Goal: Task Accomplishment & Management: Manage account settings

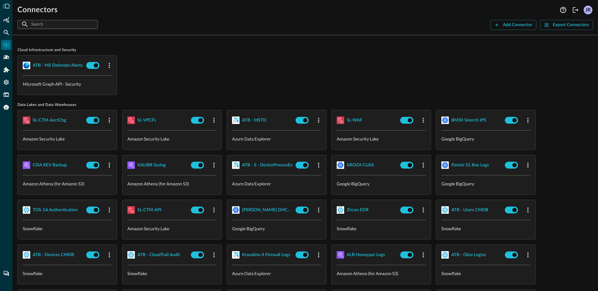
click at [213, 60] on div "ATB - MS Defender Alerts Microsoft Graph API - Security" at bounding box center [305, 75] width 576 height 40
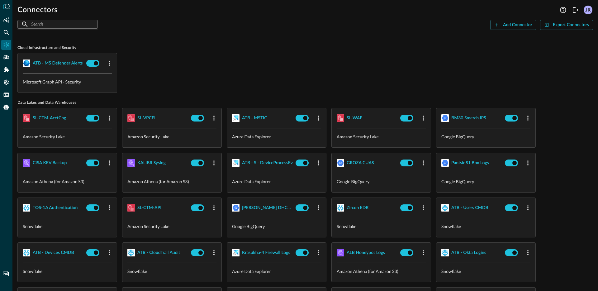
scroll to position [7, 0]
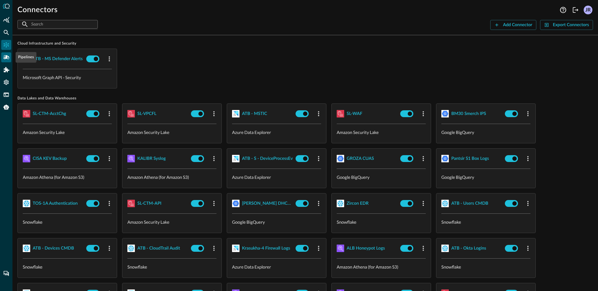
click at [5, 57] on icon "Pipelines" at bounding box center [6, 57] width 6 height 4
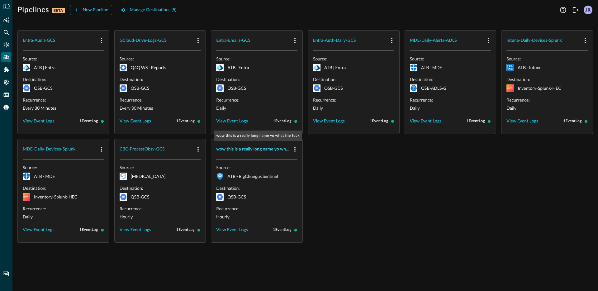
click at [260, 152] on div "wow this is a really long name yo what the fuck" at bounding box center [253, 150] width 74 height 8
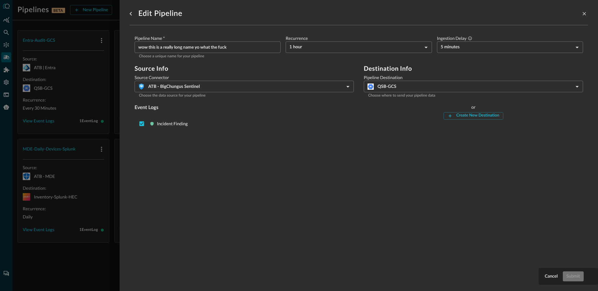
click at [437, 90] on body "Pipelines BETA New Pipeline Manage Destinations ( 5 ) JR Entra-Audit-GCS Source…" at bounding box center [299, 145] width 598 height 291
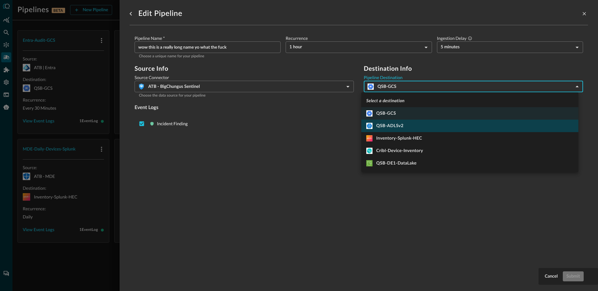
click at [398, 125] on div "QSB-ADLSv2" at bounding box center [385, 126] width 37 height 6
type input "10"
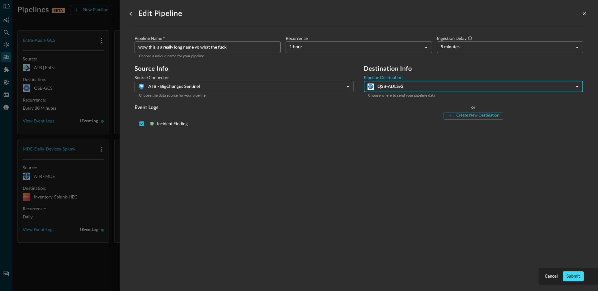
click at [573, 274] on button "Submit" at bounding box center [573, 276] width 21 height 10
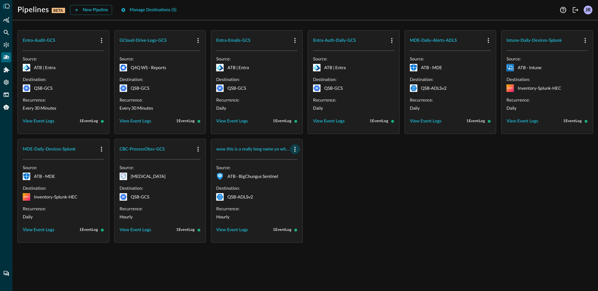
click at [298, 151] on icon "button" at bounding box center [294, 149] width 7 height 7
click at [310, 179] on div "Delete" at bounding box center [310, 176] width 14 height 8
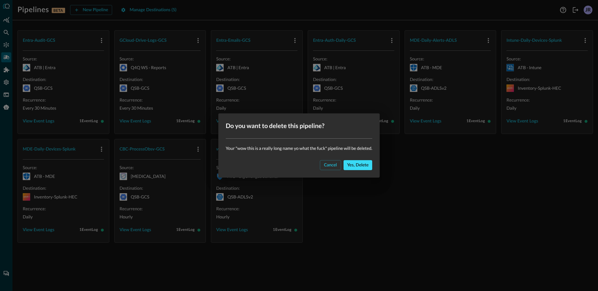
click at [362, 162] on button "Yes, delete" at bounding box center [358, 165] width 29 height 10
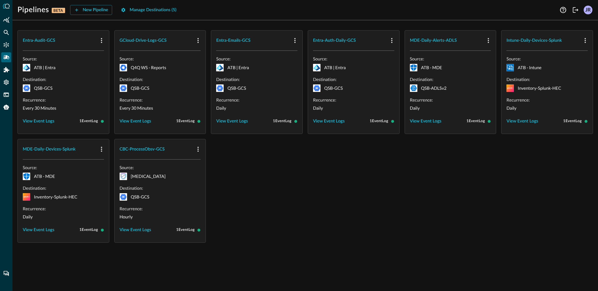
click at [298, 212] on div "Entra-Audit-GCS Source: ATB | Entra Destination: QSB-GCS Recurrence: Every 30 M…" at bounding box center [305, 136] width 576 height 213
click at [384, 188] on div "Entra-Audit-GCS Source: ATB | Entra Destination: QSB-GCS Recurrence: Every 30 M…" at bounding box center [305, 136] width 576 height 213
click at [309, 166] on div "Entra-Audit-GCS Source: ATB | Entra Destination: QSB-GCS Recurrence: Every 30 M…" at bounding box center [305, 136] width 576 height 213
click at [96, 12] on button "New Pipeline" at bounding box center [91, 10] width 42 height 10
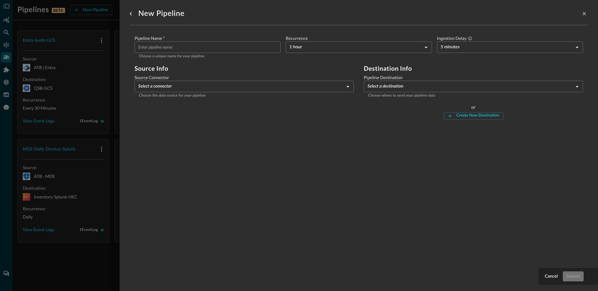
click at [82, 155] on div at bounding box center [299, 145] width 598 height 291
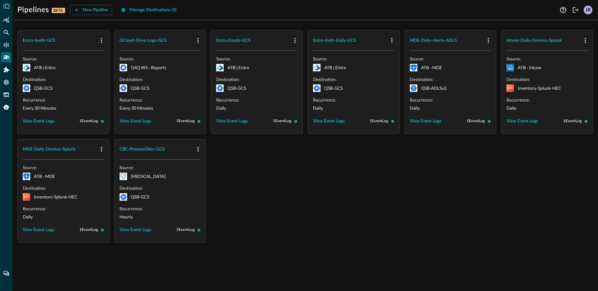
click at [270, 182] on div "Entra-Audit-GCS Source: ATB | Entra Destination: QSB-GCS Recurrence: Every 30 M…" at bounding box center [305, 136] width 576 height 213
click at [239, 122] on button "View Event Logs" at bounding box center [232, 121] width 32 height 10
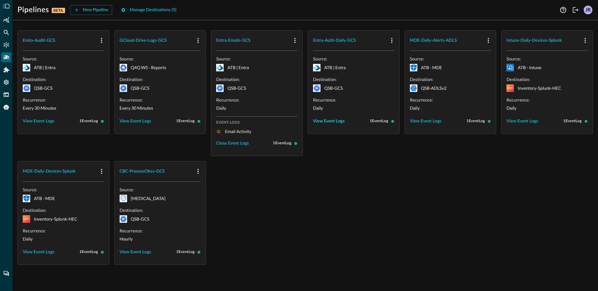
click at [336, 124] on button "View Event Logs" at bounding box center [329, 121] width 32 height 10
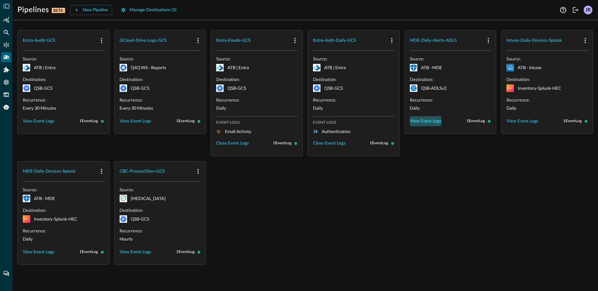
click at [425, 122] on button "View Event Logs" at bounding box center [426, 121] width 32 height 10
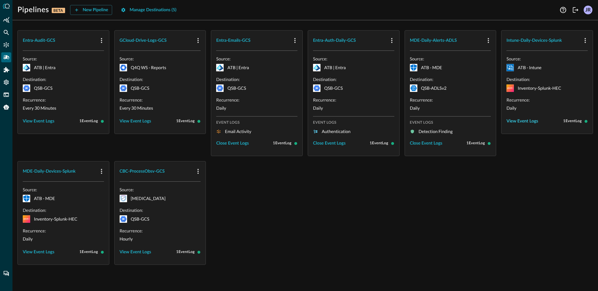
click at [529, 124] on button "View Event Logs" at bounding box center [523, 121] width 32 height 10
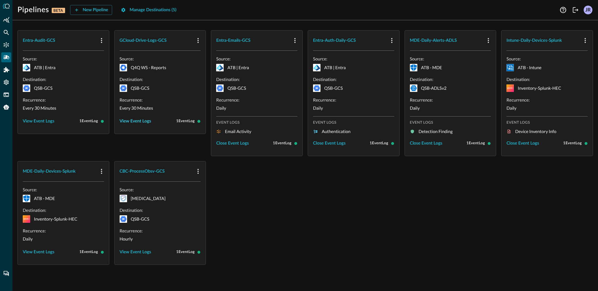
click at [141, 121] on button "View Event Logs" at bounding box center [136, 121] width 32 height 10
click at [39, 120] on button "View Event Logs" at bounding box center [39, 121] width 32 height 10
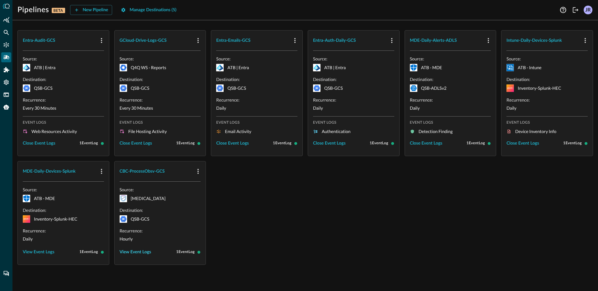
click at [130, 250] on button "View Event Logs" at bounding box center [136, 252] width 32 height 10
click at [52, 254] on button "View Event Logs" at bounding box center [39, 252] width 32 height 10
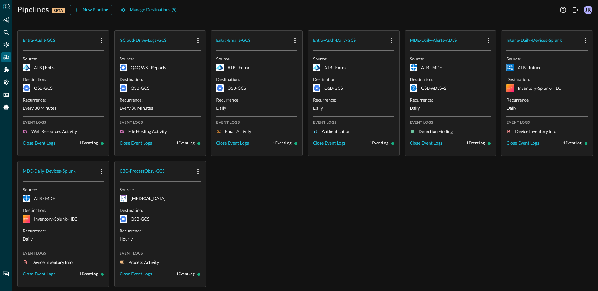
click at [235, 229] on div "Entra-Audit-GCS Source: ATB | Entra Destination: QSB-GCS Recurrence: Every 30 M…" at bounding box center [305, 158] width 576 height 257
click at [321, 199] on div "Entra-Audit-GCS Source: ATB | Entra Destination: QSB-GCS Recurrence: Every 30 M…" at bounding box center [305, 158] width 576 height 257
click at [95, 8] on button "New Pipeline" at bounding box center [91, 10] width 42 height 10
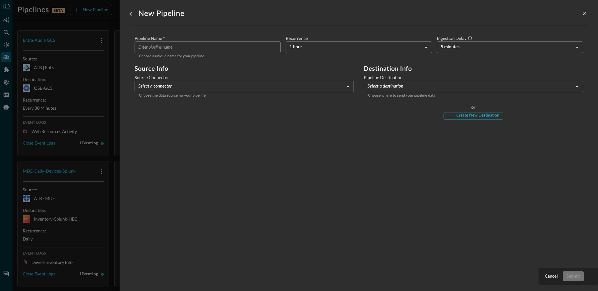
click at [186, 50] on input "Pipeline Name   *" at bounding box center [209, 47] width 142 height 12
click at [220, 88] on body "Pipelines BETA New Pipeline Manage Destinations ( 5 ) JR Entra-Audit-GCS Source…" at bounding box center [299, 145] width 598 height 291
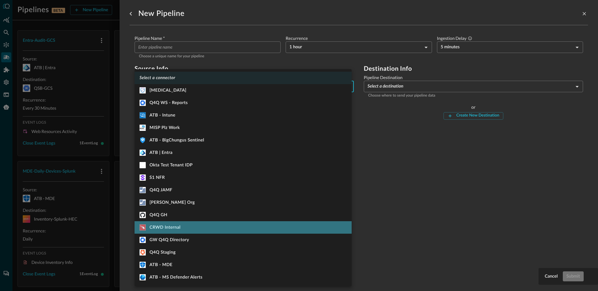
click at [205, 231] on li ".CrowdStrikeFalcon_svg__st1{fill:#fff} CRWD Internal" at bounding box center [243, 227] width 217 height 12
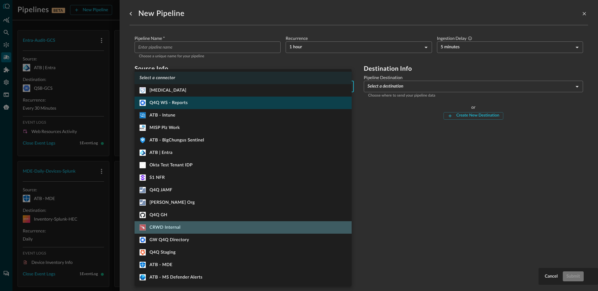
type input "1160"
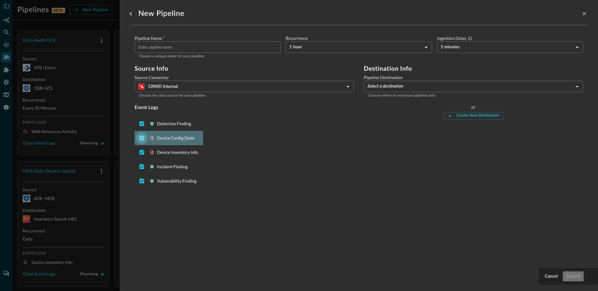
click at [139, 138] on input "Deselect Device Config State event type" at bounding box center [142, 138] width 12 height 12
checkbox input "false"
click at [143, 150] on input "Deselect Device Inventory Info event type" at bounding box center [142, 152] width 12 height 12
checkbox input "false"
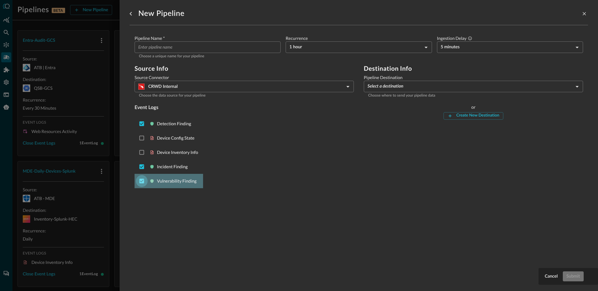
click at [142, 180] on input "Deselect Vulnerability Finding event type" at bounding box center [142, 181] width 12 height 12
checkbox input "false"
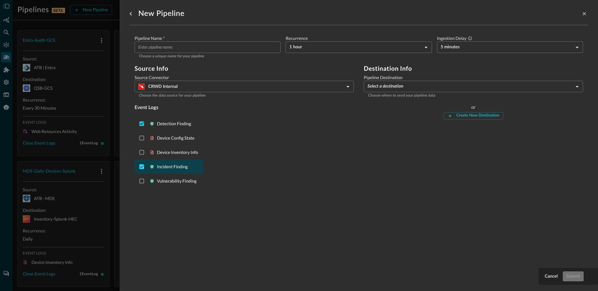
click at [139, 169] on input "Deselect Incident Finding event type" at bounding box center [142, 167] width 12 height 12
checkbox input "false"
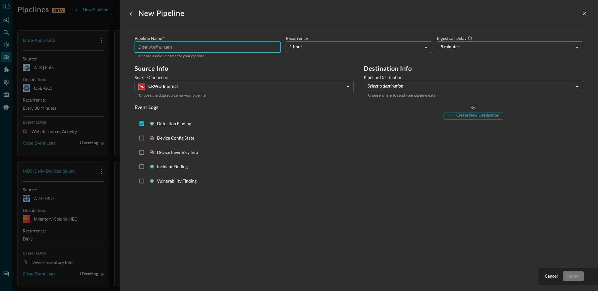
click at [217, 50] on input "Pipeline Name   *" at bounding box center [209, 47] width 142 height 12
type input "CRWD Alerts 2 Cribl"
click at [356, 54] on div "Recurrence 1 hour HOUR_1 ​" at bounding box center [359, 47] width 146 height 25
click at [354, 54] on div "Recurrence 1 hour HOUR_1 ​" at bounding box center [359, 47] width 146 height 25
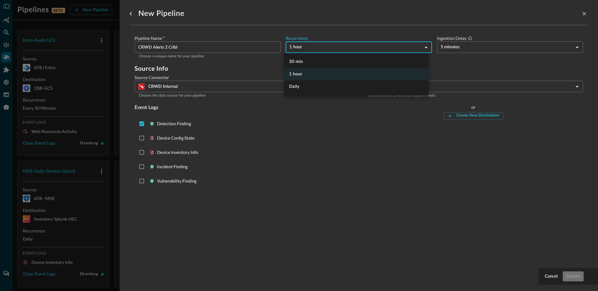
click at [350, 52] on body "Pipelines BETA New Pipeline Manage Destinations ( 5 ) JR Entra-Audit-GCS Source…" at bounding box center [299, 145] width 598 height 291
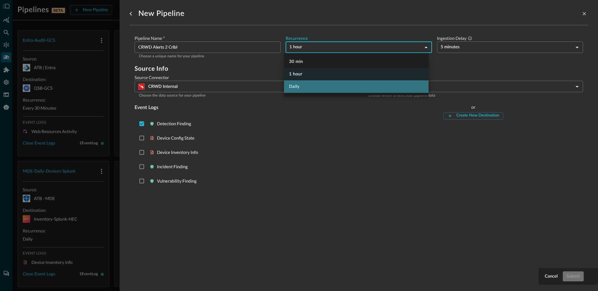
click at [301, 84] on li "Daily" at bounding box center [356, 86] width 145 height 12
type input "DAY_1"
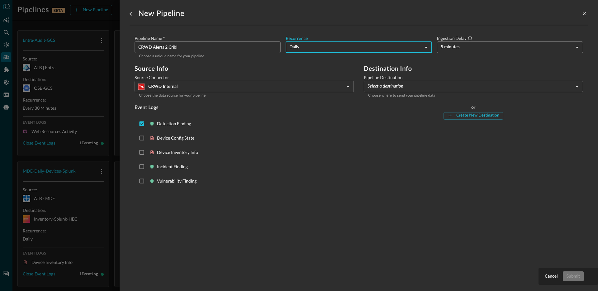
click at [413, 85] on body "Pipelines BETA New Pipeline Manage Destinations ( 5 ) JR Entra-Audit-GCS Source…" at bounding box center [299, 145] width 598 height 291
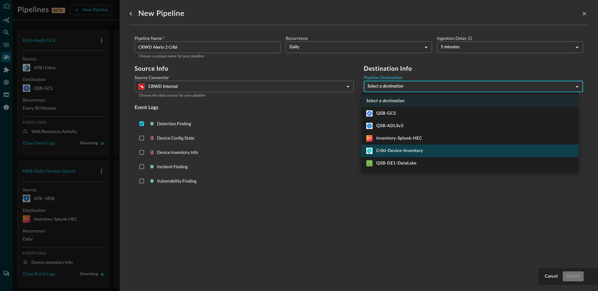
click at [400, 152] on div "Cribl-Device-Inventory" at bounding box center [395, 151] width 57 height 6
type input "12"
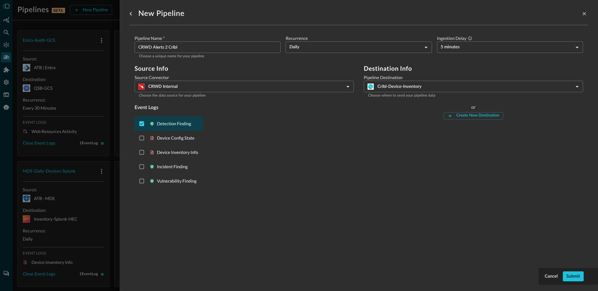
click at [141, 124] on input "Deselect Detection Finding event type" at bounding box center [142, 124] width 12 height 12
checkbox input "false"
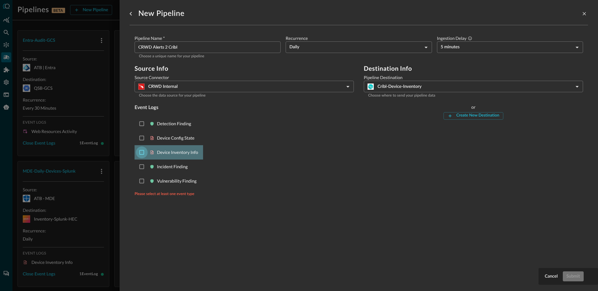
click at [140, 156] on input "Select Device Inventory Info event type" at bounding box center [142, 152] width 12 height 12
checkbox input "true"
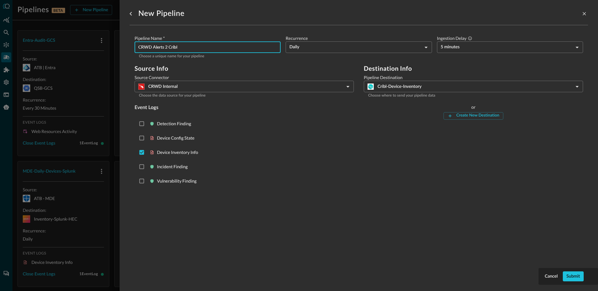
drag, startPoint x: 191, startPoint y: 51, endPoint x: 153, endPoint y: 50, distance: 37.7
click at [152, 50] on input "CRWD Alerts 2 Cribl" at bounding box center [209, 47] width 142 height 12
type input "CRWD Devices 2 Cribl"
click at [580, 276] on button "Submit" at bounding box center [573, 276] width 21 height 10
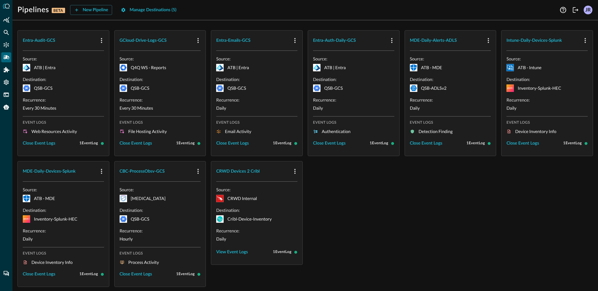
click at [385, 199] on div "Entra-Audit-GCS Source: ATB | Entra Destination: QSB-GCS Recurrence: Every 30 M…" at bounding box center [305, 158] width 576 height 257
click at [228, 255] on button "View Event Logs" at bounding box center [232, 252] width 32 height 10
click at [360, 218] on div "Entra-Audit-GCS Source: ATB | Entra Destination: QSB-GCS Recurrence: Every 30 M…" at bounding box center [305, 158] width 576 height 257
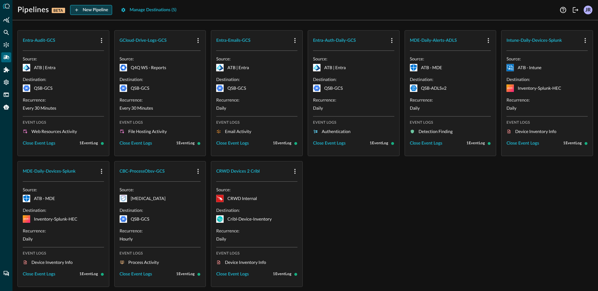
click at [89, 9] on button "New Pipeline" at bounding box center [91, 10] width 42 height 10
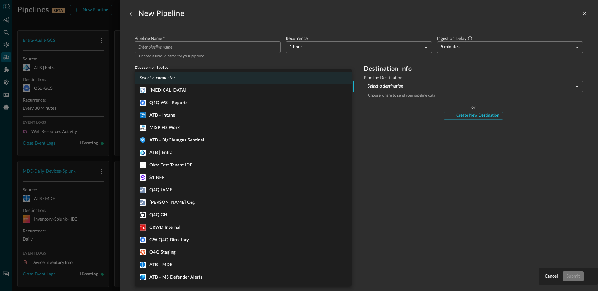
click at [218, 83] on body "Pipelines BETA New Pipeline Manage Destinations ( 5 ) JR Entra-Audit-GCS Source…" at bounding box center [299, 145] width 598 height 291
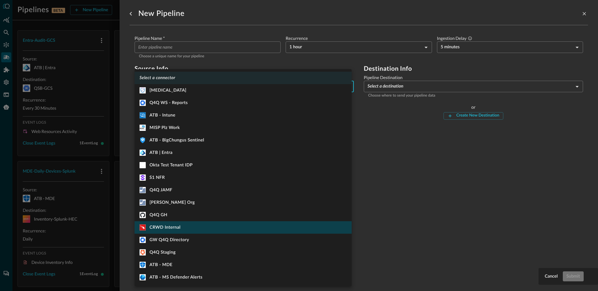
click at [188, 229] on li ".CrowdStrikeFalcon_svg__st1{fill:#fff} CRWD Internal" at bounding box center [243, 227] width 217 height 12
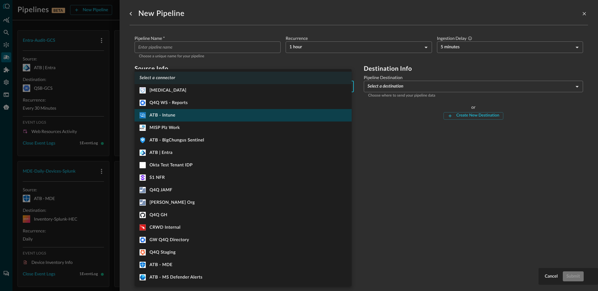
type input "1160"
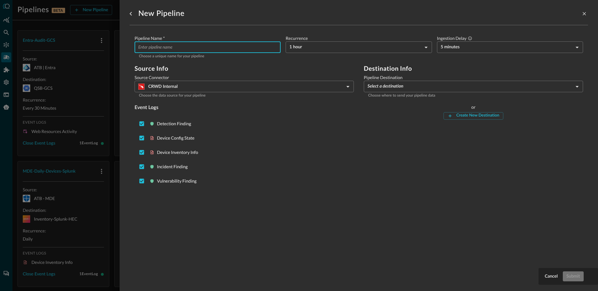
click at [189, 52] on input "Pipeline Name   *" at bounding box center [209, 47] width 142 height 12
type input "CRWD Detects N Incients"
click at [145, 152] on input "Deselect Device Inventory Info event type" at bounding box center [142, 152] width 12 height 12
checkbox input "false"
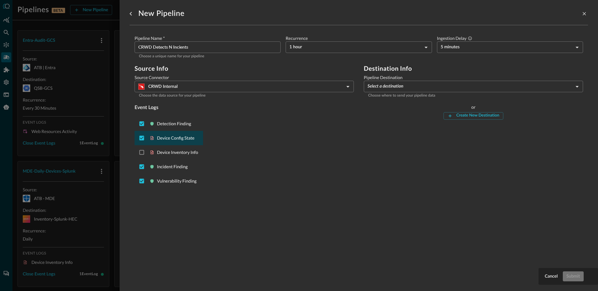
click at [141, 144] on div "Device Config State" at bounding box center [169, 138] width 69 height 14
checkbox input "false"
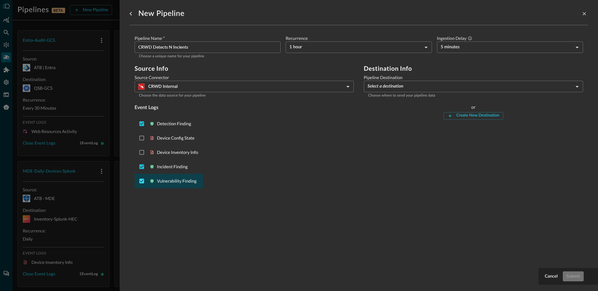
click at [139, 180] on input "Deselect Vulnerability Finding event type" at bounding box center [142, 181] width 12 height 12
checkbox input "false"
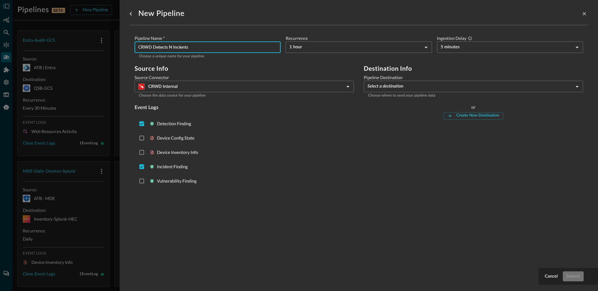
click at [222, 47] on input "CRWD Detects N Incients" at bounding box center [209, 47] width 142 height 12
drag, startPoint x: 216, startPoint y: 47, endPoint x: 175, endPoint y: 63, distance: 44.0
click at [154, 47] on input "CRWD Detects N Incients" at bounding box center [209, 47] width 142 height 12
click at [154, 50] on input "CRWD Detects-Incidents-S3" at bounding box center [209, 47] width 142 height 12
click at [153, 49] on input "CRWD Detects-Incidents-S3" at bounding box center [209, 47] width 142 height 12
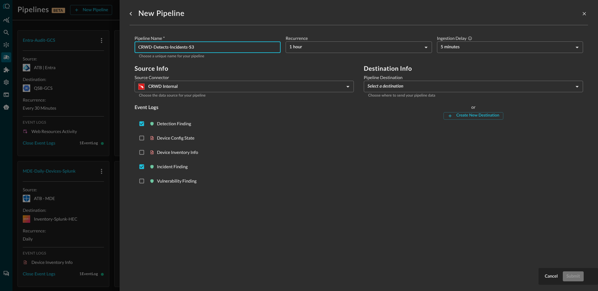
type input "CRWD-Detects-Incidents-S3"
click at [376, 89] on body "Pipelines BETA New Pipeline Manage Destinations ( 5 ) JR Entra-Audit-GCS Source…" at bounding box center [299, 145] width 598 height 291
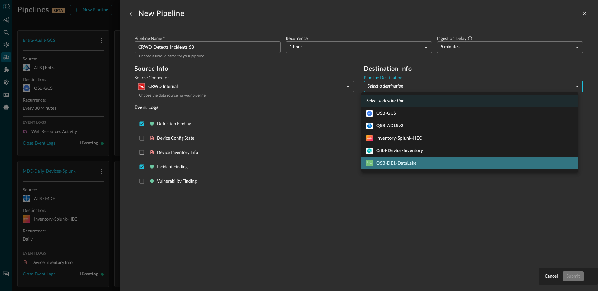
click at [403, 159] on li "QSB-DE1-DataLake" at bounding box center [470, 163] width 217 height 12
type input "13"
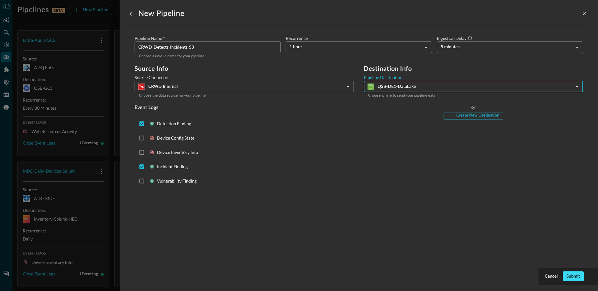
click at [578, 280] on button "Submit" at bounding box center [573, 276] width 21 height 10
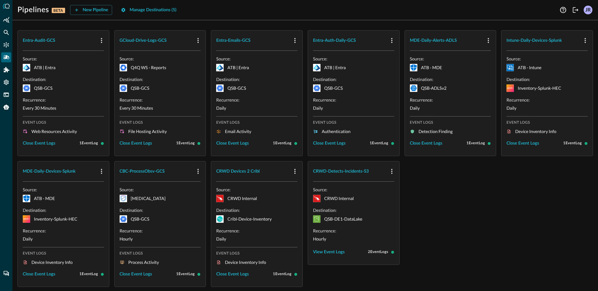
click at [470, 244] on div "Entra-Audit-GCS Source: ATB | Entra Destination: QSB-GCS Recurrence: Every 30 M…" at bounding box center [305, 158] width 576 height 257
click at [343, 253] on button "View Event Logs" at bounding box center [329, 252] width 32 height 10
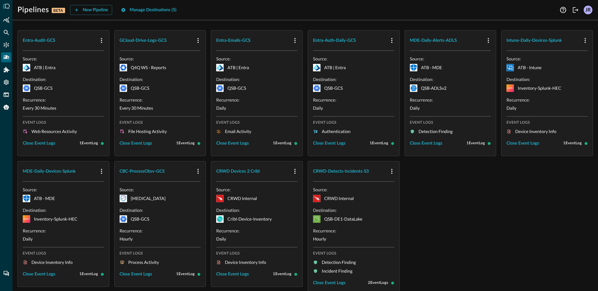
click at [429, 236] on div "Entra-Audit-GCS Source: ATB | Entra Destination: QSB-GCS Recurrence: Every 30 M…" at bounding box center [305, 163] width 576 height 266
